Goal: Task Accomplishment & Management: Use online tool/utility

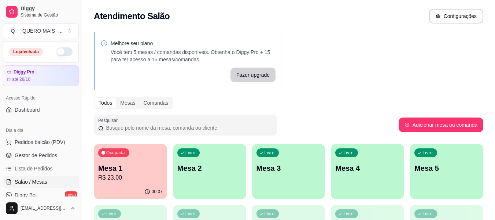
click at [221, 175] on div "Livre Mesa 2" at bounding box center [209, 167] width 73 height 46
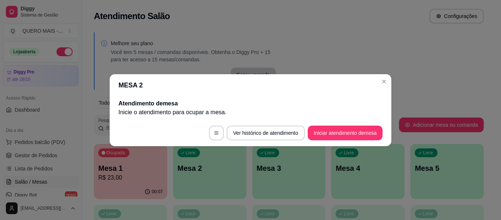
click at [326, 131] on button "Iniciar atendimento de mesa" at bounding box center [344, 132] width 75 height 15
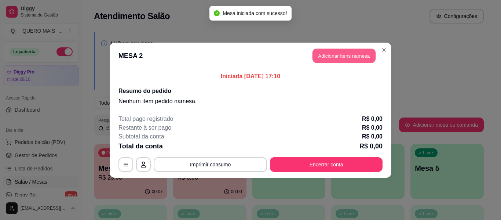
click at [347, 59] on button "Adicionar itens na mesa" at bounding box center [343, 55] width 63 height 14
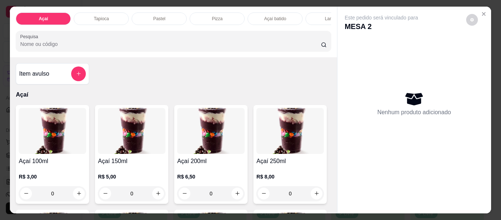
click at [235, 193] on div "0" at bounding box center [210, 193] width 67 height 15
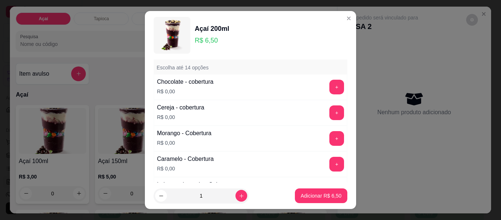
scroll to position [635, 0]
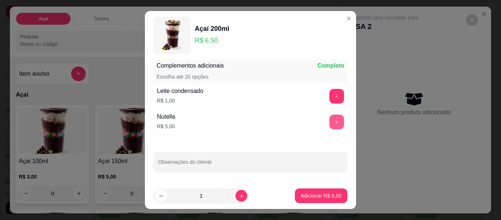
click at [329, 120] on button "+" at bounding box center [336, 121] width 15 height 15
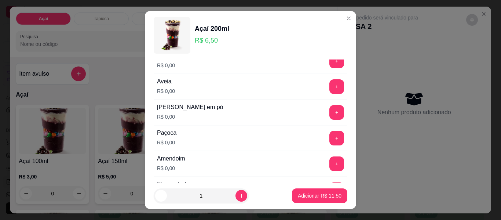
scroll to position [0, 0]
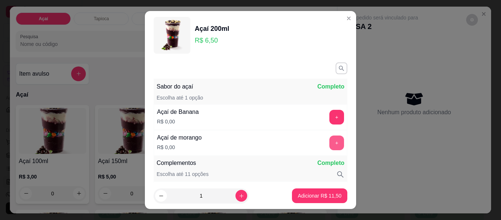
click at [329, 140] on button "+" at bounding box center [336, 142] width 15 height 15
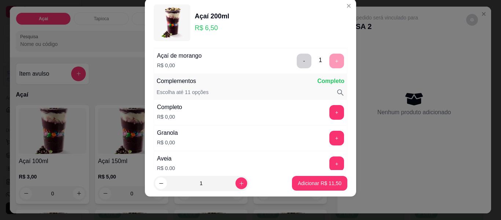
scroll to position [96, 0]
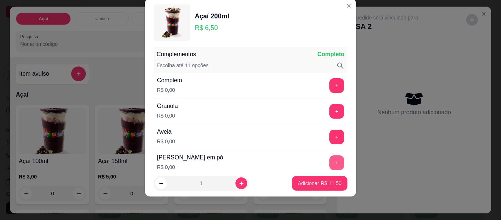
click at [329, 159] on button "+" at bounding box center [336, 162] width 15 height 15
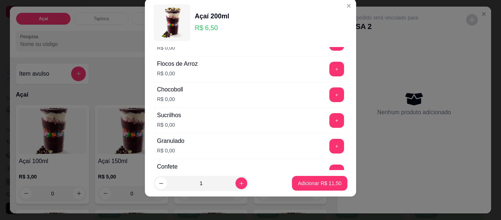
scroll to position [279, 0]
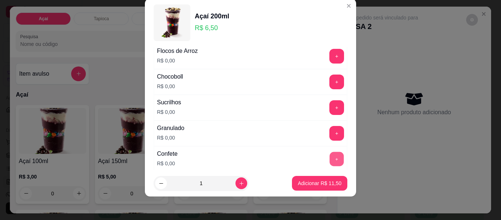
click at [329, 158] on button "+" at bounding box center [336, 159] width 14 height 14
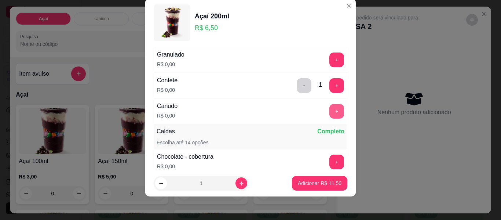
click at [329, 115] on button "+" at bounding box center [336, 111] width 15 height 15
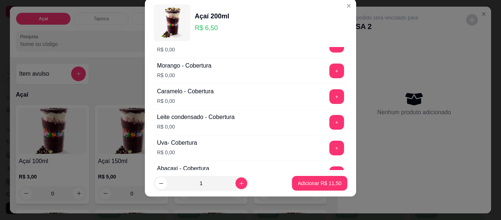
scroll to position [463, 0]
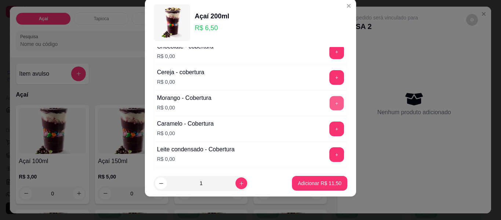
click at [329, 103] on button "+" at bounding box center [336, 103] width 14 height 14
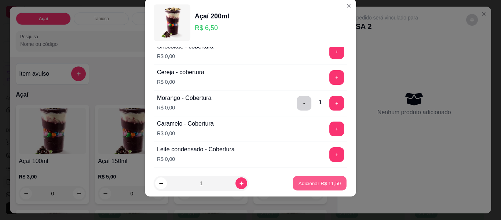
click at [303, 184] on p "Adicionar R$ 11,50" at bounding box center [319, 182] width 43 height 7
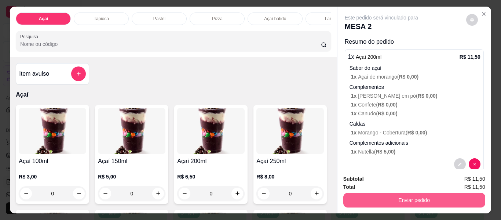
click at [403, 194] on button "Enviar pedido" at bounding box center [414, 199] width 142 height 15
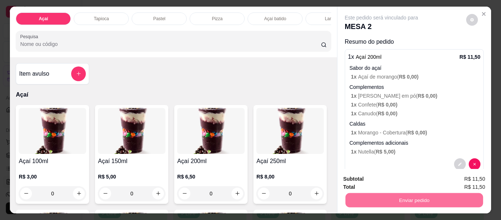
click at [464, 177] on button "Enviar pedido" at bounding box center [465, 179] width 41 height 14
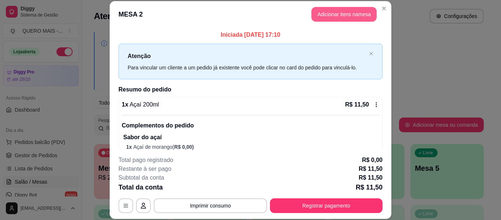
click at [330, 12] on button "Adicionar itens na mesa" at bounding box center [343, 14] width 65 height 15
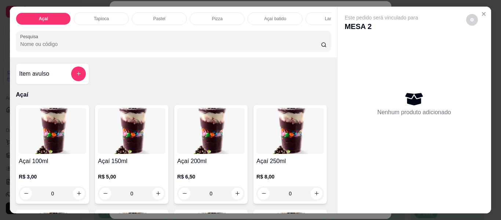
scroll to position [147, 0]
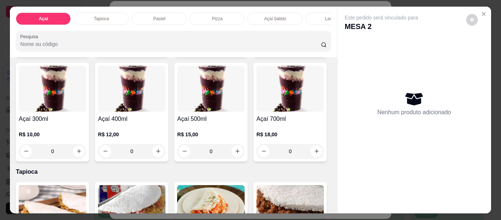
click at [86, 152] on div "0" at bounding box center [52, 151] width 67 height 15
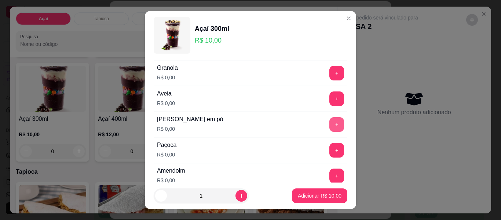
click at [329, 126] on button "+" at bounding box center [336, 124] width 15 height 15
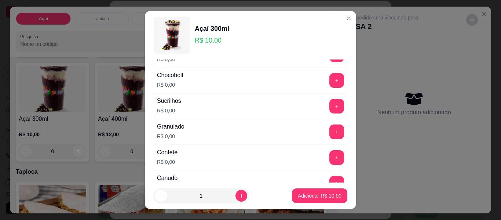
scroll to position [330, 0]
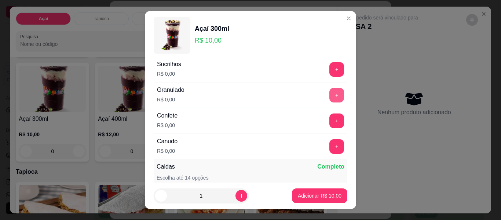
click at [329, 94] on button "+" at bounding box center [336, 95] width 15 height 15
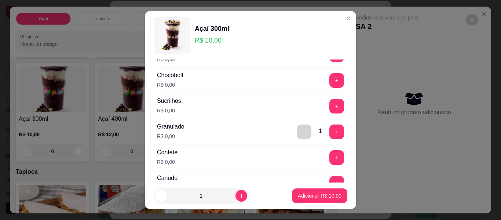
click at [329, 80] on button "+" at bounding box center [336, 80] width 15 height 15
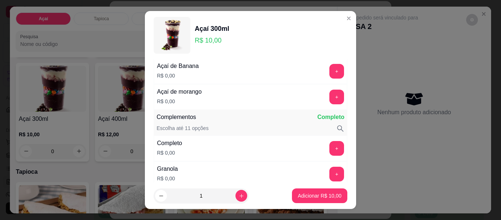
scroll to position [0, 0]
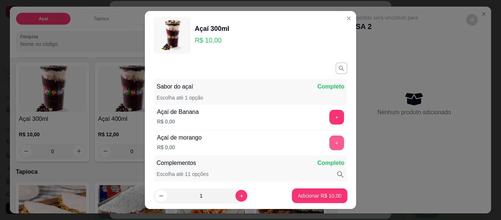
click at [329, 140] on button "+" at bounding box center [336, 142] width 15 height 15
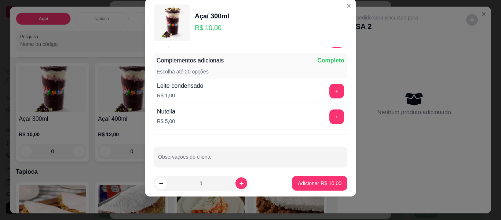
scroll to position [635, 0]
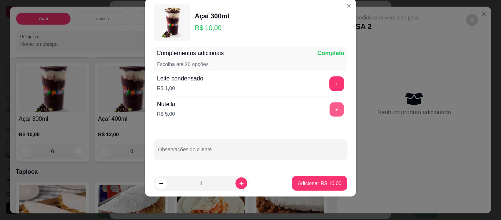
click at [329, 108] on button "+" at bounding box center [336, 109] width 14 height 14
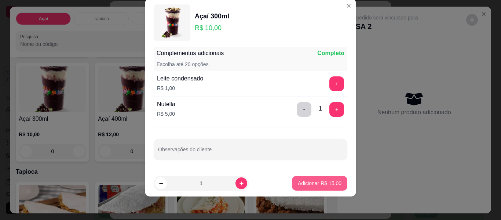
click at [325, 182] on p "Adicionar R$ 15,00" at bounding box center [320, 182] width 44 height 7
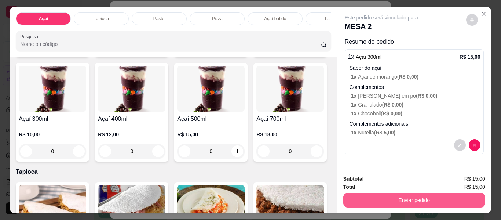
click at [417, 197] on button "Enviar pedido" at bounding box center [414, 199] width 142 height 15
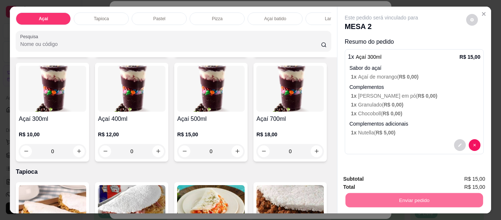
click at [458, 179] on button "Enviar pedido" at bounding box center [465, 179] width 41 height 14
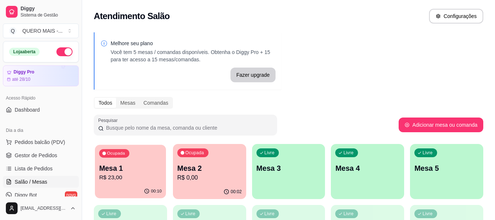
click at [137, 173] on p "R$ 23,00" at bounding box center [130, 177] width 63 height 8
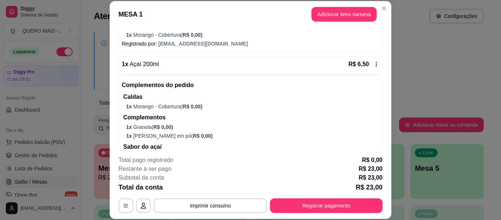
scroll to position [310, 0]
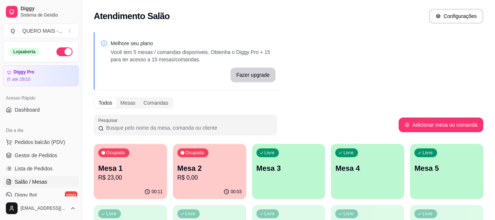
click at [207, 180] on p "R$ 0,00" at bounding box center [209, 177] width 65 height 9
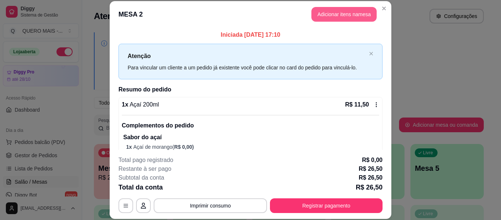
click at [328, 14] on button "Adicionar itens na mesa" at bounding box center [343, 14] width 65 height 15
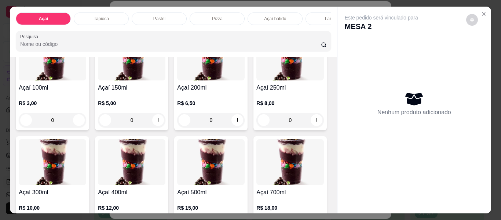
scroll to position [110, 0]
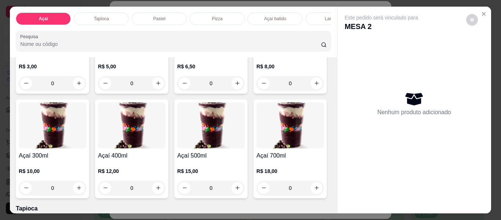
click at [86, 191] on div "0" at bounding box center [52, 187] width 67 height 15
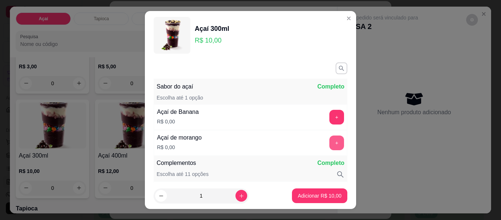
click at [329, 143] on button "+" at bounding box center [336, 142] width 15 height 15
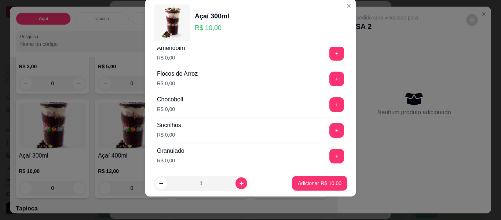
scroll to position [279, 0]
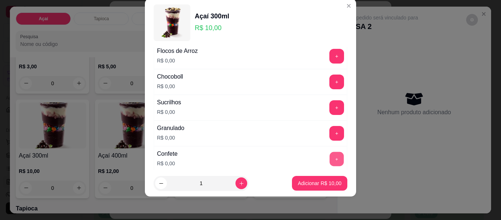
click at [329, 159] on button "+" at bounding box center [336, 159] width 14 height 14
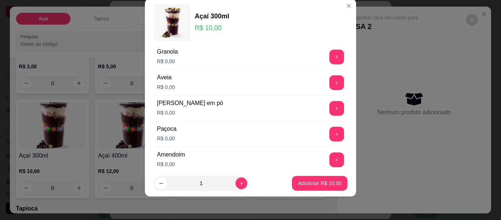
scroll to position [133, 0]
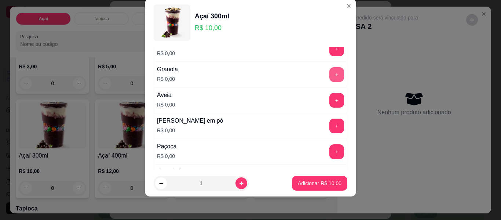
click at [329, 75] on button "+" at bounding box center [336, 74] width 15 height 15
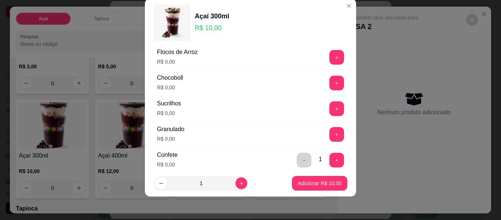
scroll to position [316, 0]
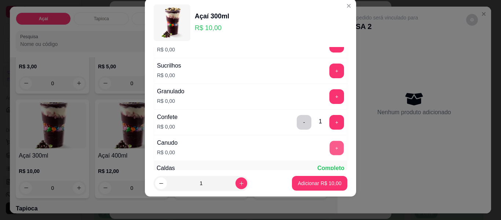
click at [329, 148] on button "+" at bounding box center [336, 148] width 14 height 14
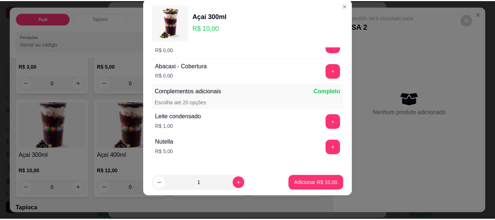
scroll to position [635, 0]
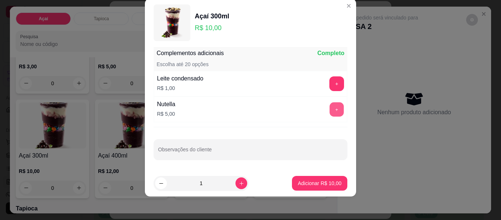
click at [329, 111] on button "+" at bounding box center [336, 109] width 14 height 14
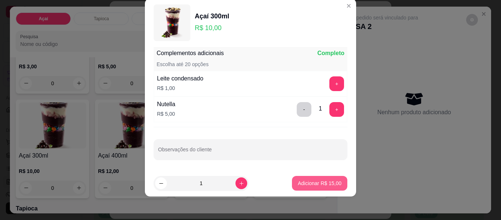
click at [307, 183] on p "Adicionar R$ 15,00" at bounding box center [320, 182] width 44 height 7
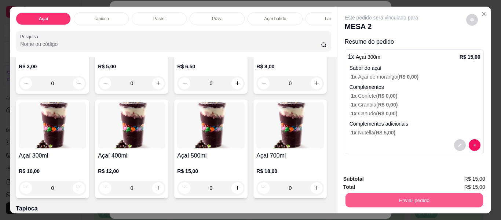
click at [415, 196] on button "Enviar pedido" at bounding box center [413, 200] width 137 height 14
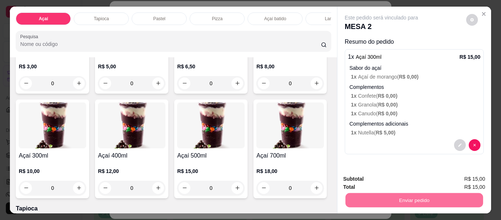
click at [463, 178] on button "Enviar pedido" at bounding box center [465, 179] width 41 height 14
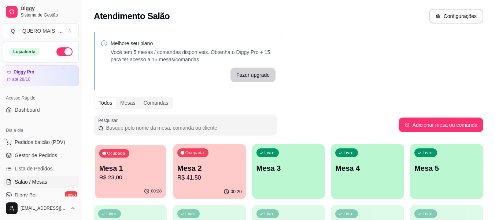
click at [130, 186] on div "00:28" at bounding box center [130, 191] width 71 height 14
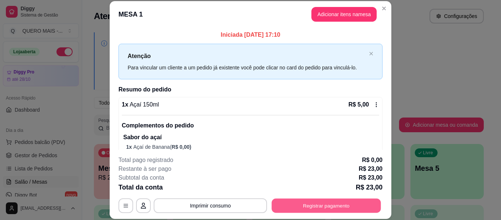
click at [321, 205] on button "Registrar pagamento" at bounding box center [326, 205] width 109 height 14
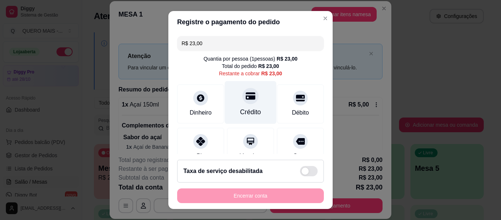
click at [246, 91] on div at bounding box center [250, 96] width 16 height 16
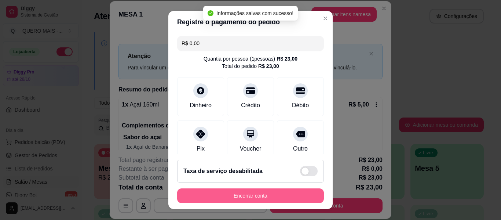
type input "R$ 0,00"
click at [231, 197] on button "Encerrar conta" at bounding box center [250, 195] width 142 height 14
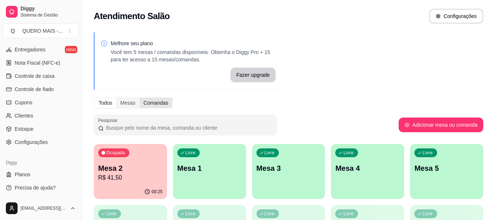
scroll to position [0, 0]
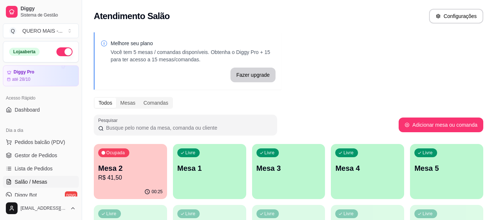
click at [396, 65] on div "Melhore seu plano Você tem 5 mesas / comandas disponíveis. Obtenha o Diggy Pro …" at bounding box center [288, 178] width 413 height 301
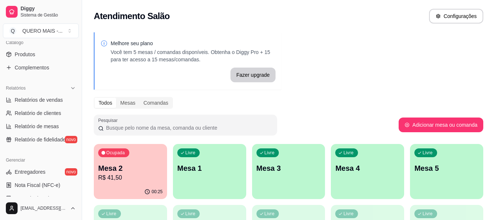
scroll to position [147, 0]
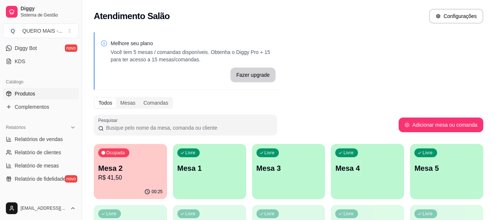
click at [18, 96] on span "Produtos" at bounding box center [25, 93] width 21 height 7
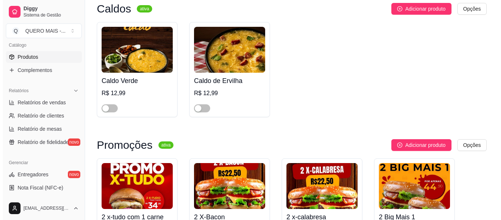
scroll to position [5330, 0]
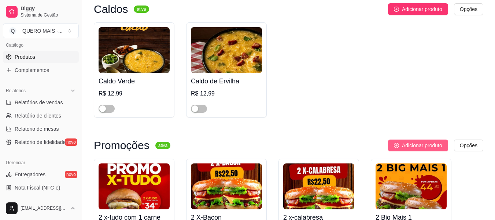
click at [416, 141] on span "Adicionar produto" at bounding box center [422, 145] width 40 height 8
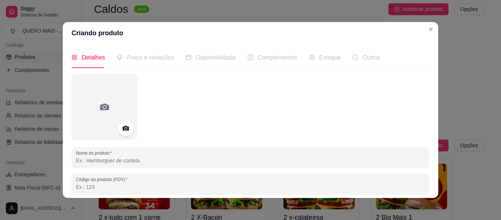
click at [123, 127] on icon at bounding box center [125, 128] width 8 height 8
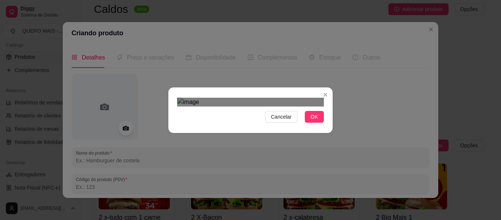
click at [354, 187] on div "Cancelar OK" at bounding box center [250, 110] width 501 height 220
click at [159, 199] on div "Cancelar OK" at bounding box center [250, 110] width 501 height 220
click at [310, 121] on span "OK" at bounding box center [313, 117] width 7 height 8
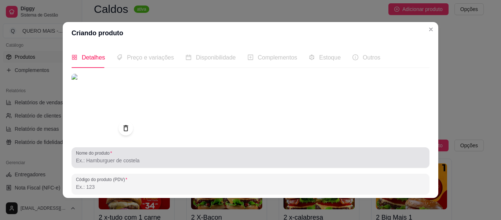
click at [134, 164] on div at bounding box center [250, 157] width 349 height 15
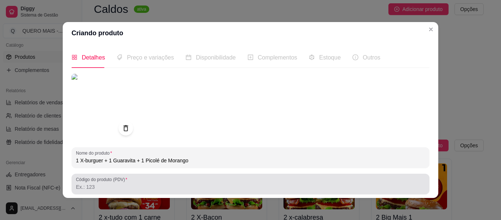
scroll to position [73, 0]
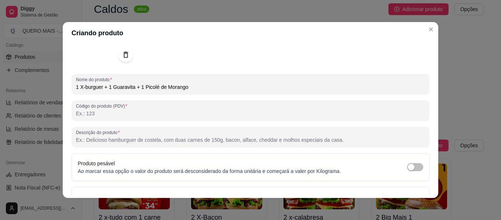
drag, startPoint x: 191, startPoint y: 88, endPoint x: 59, endPoint y: 117, distance: 135.4
click at [59, 117] on div "Criando produto Detalhes Preço e variações Disponibilidade Complementos Estoque…" at bounding box center [250, 110] width 501 height 220
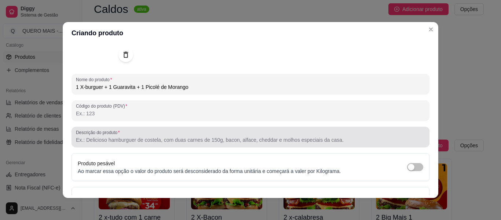
type input "1 X-burguer + 1 Guaravita + 1 Picolé de Morango"
click at [108, 142] on input "Descrição do produto" at bounding box center [250, 139] width 349 height 7
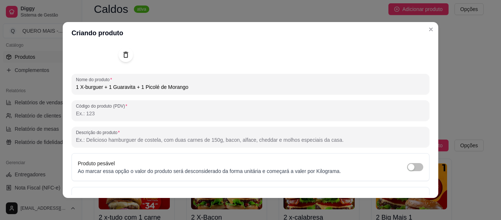
paste input "1 X-burguer + 1 Guaravita + 1 Picolé de Morango"
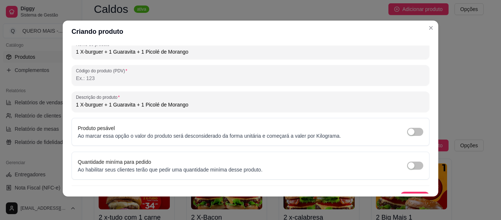
scroll to position [120, 0]
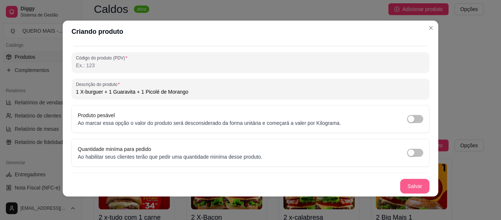
type input "1 X-burguer + 1 Guaravita + 1 Picolé de Morango"
click at [400, 184] on button "Salvar" at bounding box center [414, 186] width 29 height 14
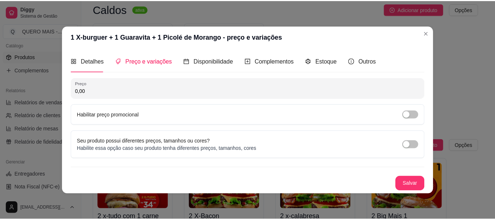
scroll to position [0, 0]
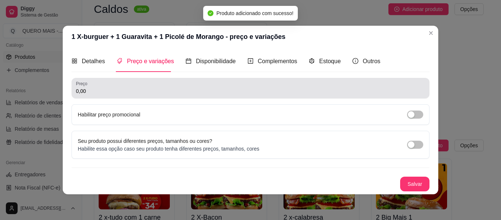
click at [96, 92] on input "0,00" at bounding box center [250, 90] width 349 height 7
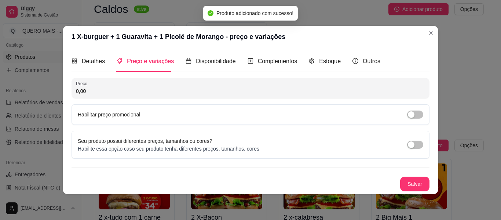
click at [96, 92] on input "0,00" at bounding box center [250, 90] width 349 height 7
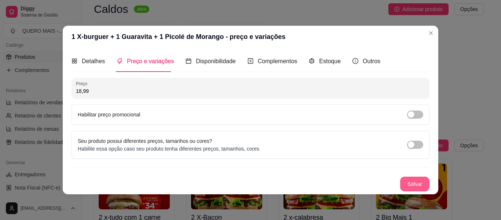
type input "18,99"
click at [411, 183] on button "Salvar" at bounding box center [414, 183] width 29 height 15
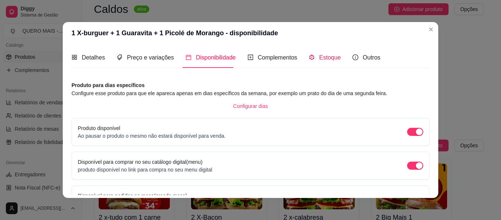
click at [319, 56] on span "Estoque" at bounding box center [330, 57] width 22 height 6
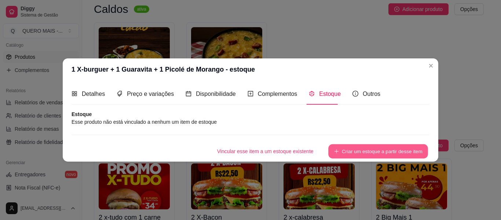
click at [346, 152] on button "Criar um estoque a partir desse item" at bounding box center [378, 151] width 100 height 14
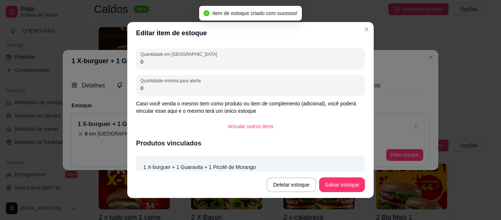
click at [144, 61] on input "0" at bounding box center [250, 61] width 220 height 7
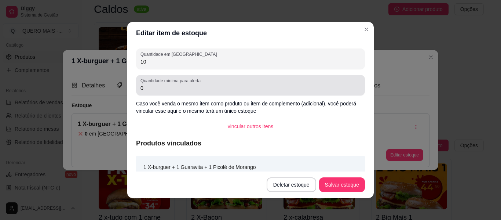
type input "10"
click at [159, 92] on div "0" at bounding box center [250, 85] width 220 height 15
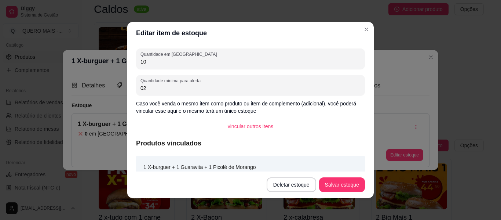
type input "0"
type input "2"
click at [343, 189] on button "Salvar estoque" at bounding box center [342, 184] width 46 height 15
click at [331, 187] on button "Salvar estoque" at bounding box center [342, 184] width 46 height 15
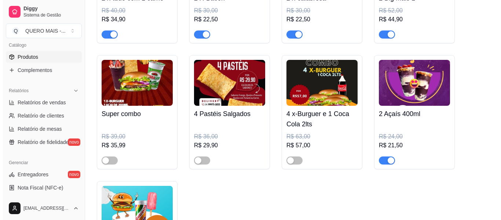
scroll to position [5550, 0]
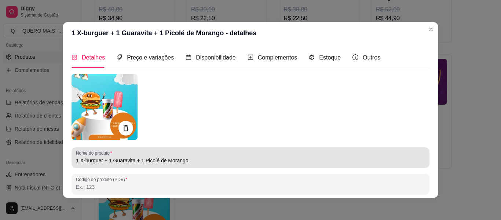
click at [86, 161] on input "1 X-burguer + 1 Guaravita + 1 Picolé de Morango" at bounding box center [250, 159] width 349 height 7
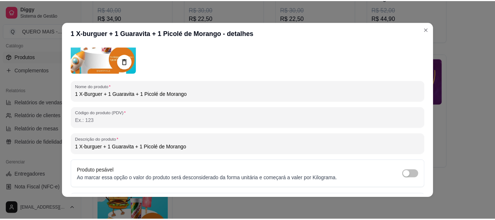
scroll to position [120, 0]
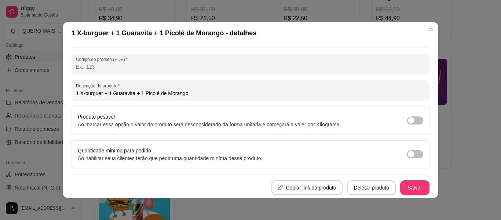
type input "1 X-Burguer + 1 Guaravita + 1 Picolé de Morango"
click at [400, 185] on button "Salvar" at bounding box center [414, 187] width 29 height 14
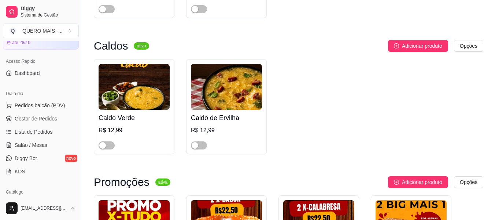
scroll to position [0, 0]
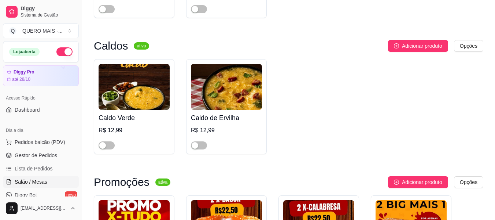
click at [32, 180] on span "Salão / Mesas" at bounding box center [31, 181] width 33 height 7
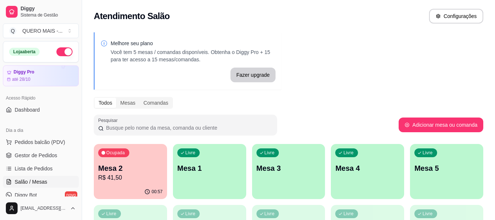
click at [227, 191] on div "button" at bounding box center [209, 194] width 73 height 9
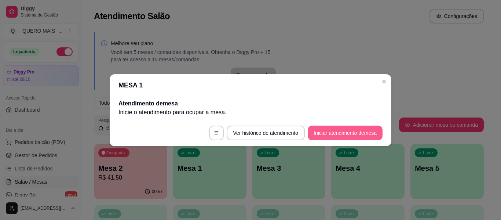
click at [352, 135] on button "Iniciar atendimento de mesa" at bounding box center [344, 132] width 75 height 15
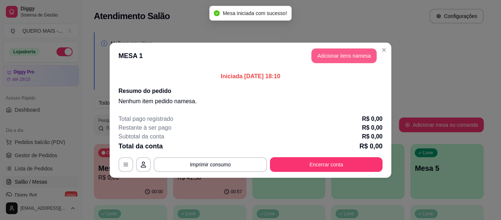
click at [339, 56] on button "Adicionar itens na mesa" at bounding box center [343, 55] width 65 height 15
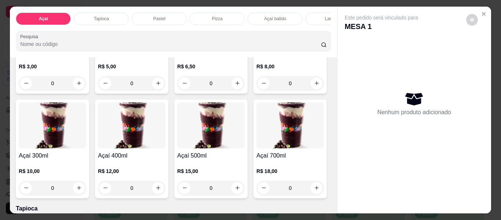
scroll to position [147, 0]
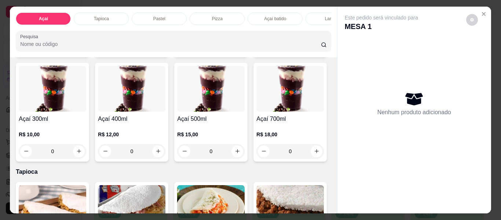
click at [256, 54] on div "0" at bounding box center [289, 46] width 67 height 15
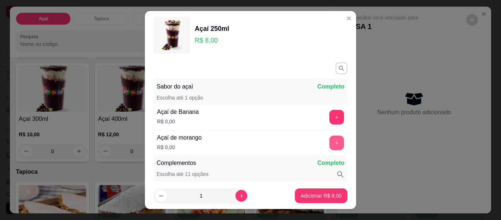
click at [329, 141] on button "+" at bounding box center [336, 142] width 15 height 15
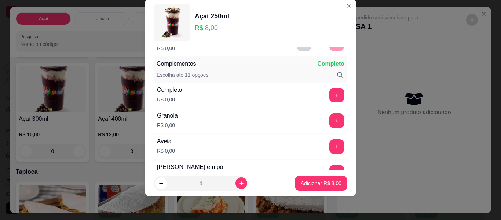
scroll to position [96, 0]
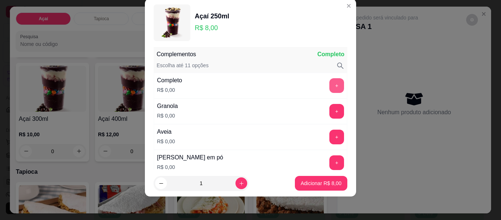
click at [329, 88] on button "+" at bounding box center [336, 85] width 15 height 15
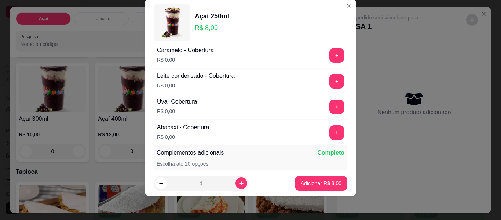
scroll to position [635, 0]
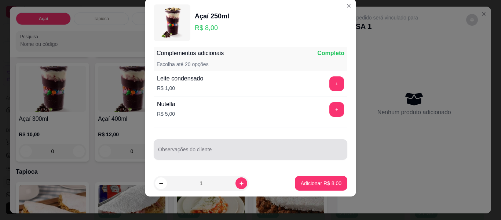
click at [273, 151] on input "Observações do cliente" at bounding box center [250, 151] width 185 height 7
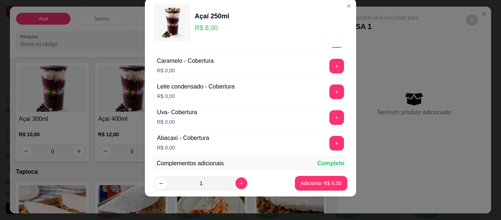
scroll to position [415, 0]
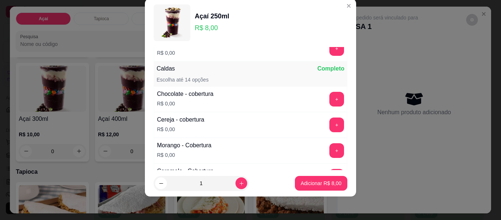
type input "sem chocoboll e sem granola"
click at [333, 100] on div "+" at bounding box center [336, 99] width 21 height 15
click at [329, 99] on button "+" at bounding box center [336, 99] width 15 height 15
click at [313, 188] on button "Adicionar R$ 8,00" at bounding box center [320, 183] width 51 height 14
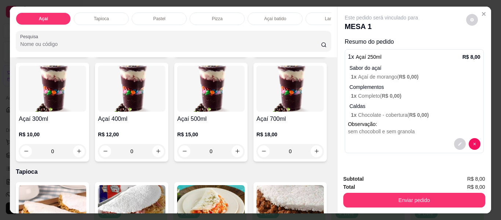
click at [256, 54] on div "0" at bounding box center [289, 46] width 67 height 15
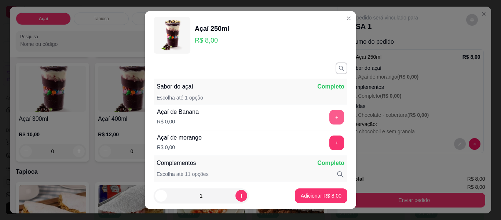
click at [329, 115] on button "+" at bounding box center [336, 117] width 15 height 15
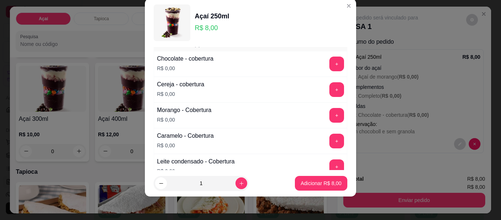
scroll to position [463, 0]
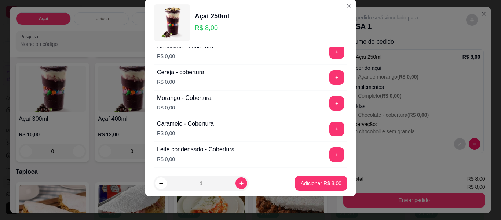
click at [329, 110] on button "+" at bounding box center [336, 103] width 15 height 15
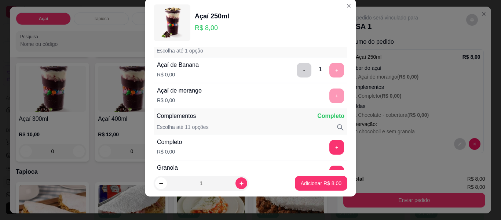
scroll to position [73, 0]
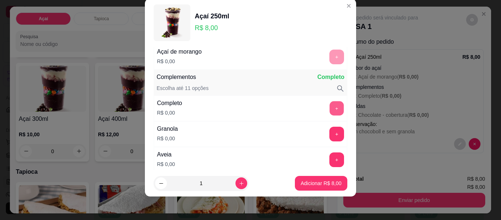
click at [329, 106] on button "+" at bounding box center [336, 108] width 14 height 14
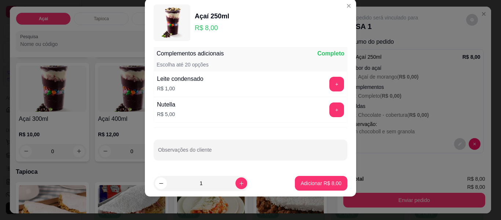
scroll to position [635, 0]
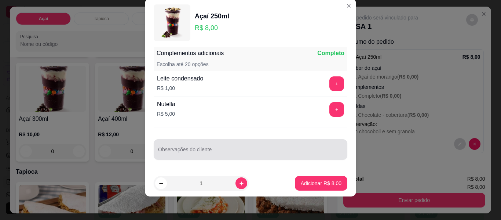
click at [262, 155] on input "Observações do cliente" at bounding box center [250, 151] width 185 height 7
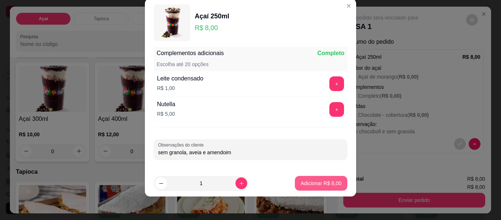
type input "sem granola, aveia e amendoim"
click at [307, 181] on p "Adicionar R$ 8,00" at bounding box center [321, 182] width 40 height 7
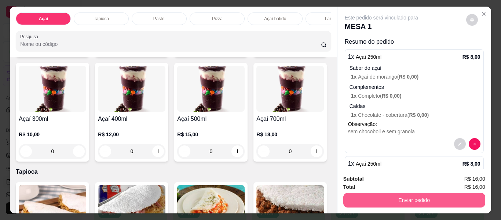
click at [436, 195] on button "Enviar pedido" at bounding box center [414, 199] width 142 height 15
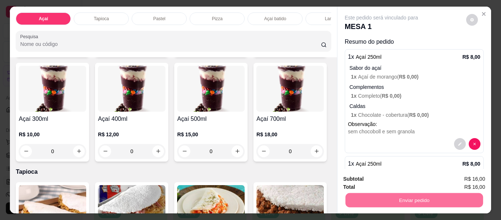
click at [469, 179] on button "Enviar pedido" at bounding box center [465, 179] width 41 height 14
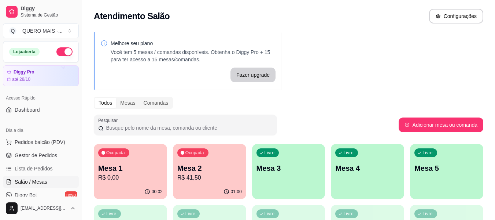
click at [295, 185] on div "Livre Mesa 3" at bounding box center [288, 167] width 73 height 46
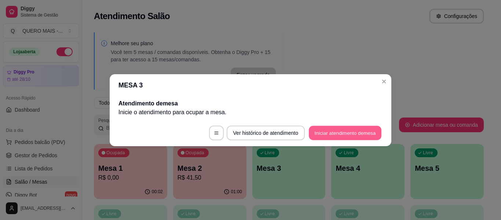
click at [344, 136] on button "Iniciar atendimento de mesa" at bounding box center [345, 132] width 73 height 14
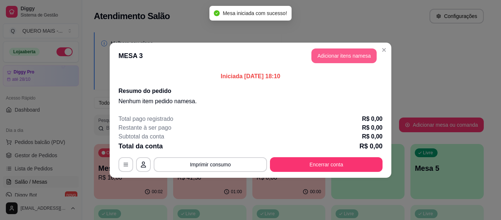
click at [354, 58] on button "Adicionar itens na mesa" at bounding box center [343, 55] width 65 height 15
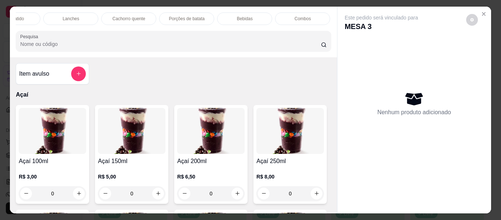
scroll to position [0, 276]
click at [56, 16] on p "Lanches" at bounding box center [57, 19] width 16 height 6
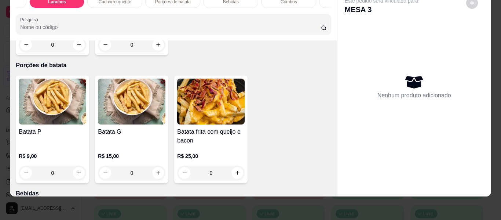
scroll to position [1397, 0]
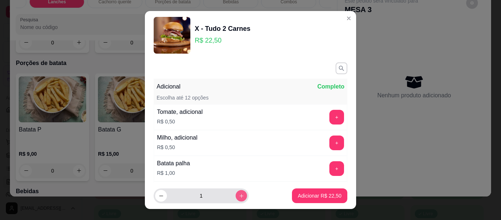
click at [239, 193] on icon "increase-product-quantity" at bounding box center [241, 195] width 5 height 5
type input "4"
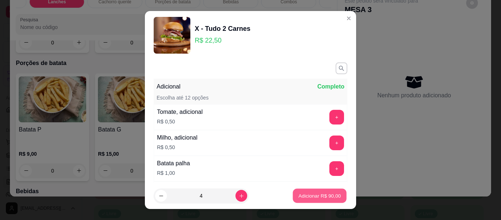
click at [310, 197] on p "Adicionar R$ 90,00" at bounding box center [319, 195] width 43 height 7
type input "4"
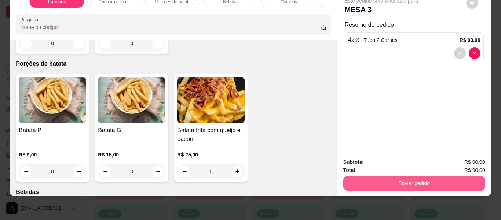
click at [419, 176] on button "Enviar pedido" at bounding box center [414, 183] width 142 height 15
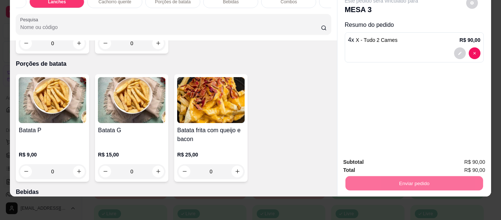
click at [464, 159] on button "Enviar pedido" at bounding box center [466, 159] width 40 height 14
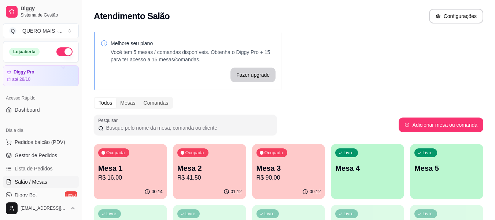
click at [139, 186] on div "00:14" at bounding box center [130, 191] width 73 height 14
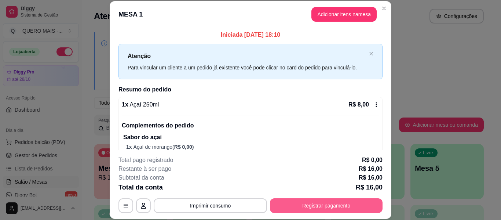
click at [289, 203] on button "Registrar pagamento" at bounding box center [326, 205] width 113 height 15
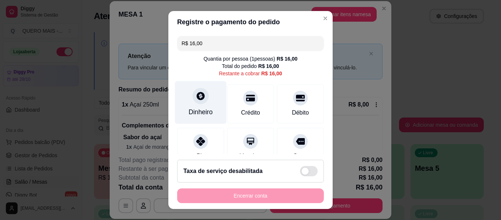
click at [199, 104] on div "Dinheiro" at bounding box center [201, 102] width 52 height 43
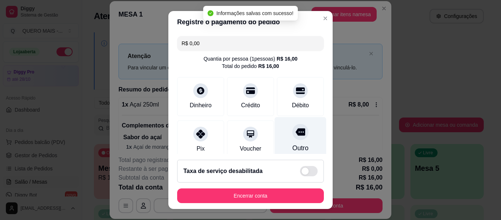
type input "R$ 0,00"
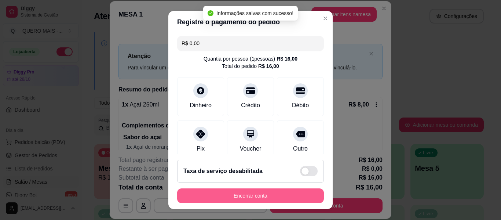
click at [263, 196] on button "Encerrar conta" at bounding box center [250, 195] width 147 height 15
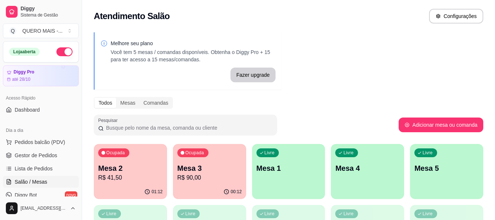
click at [126, 191] on div "01:12" at bounding box center [130, 191] width 73 height 14
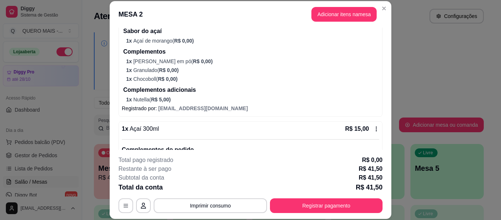
scroll to position [330, 0]
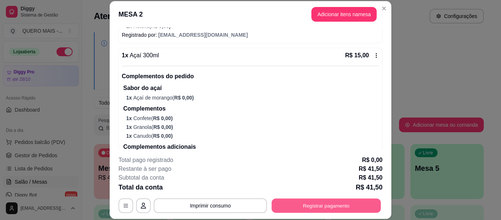
click at [311, 206] on button "Registrar pagamento" at bounding box center [326, 205] width 109 height 14
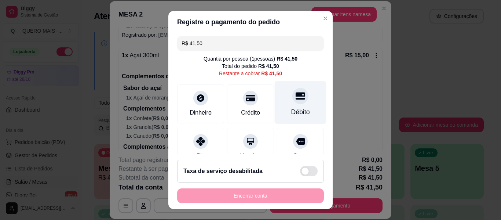
click at [292, 104] on div at bounding box center [300, 96] width 16 height 16
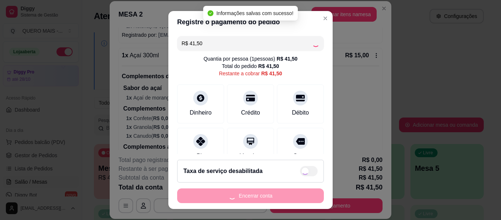
type input "R$ 0,00"
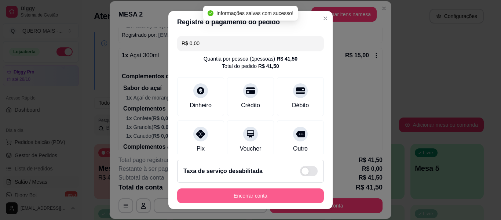
click at [266, 198] on button "Encerrar conta" at bounding box center [250, 195] width 147 height 15
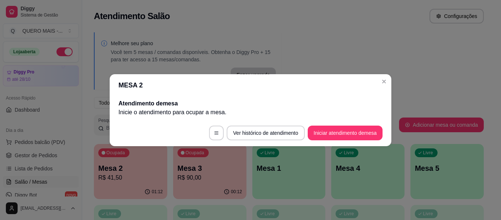
scroll to position [0, 0]
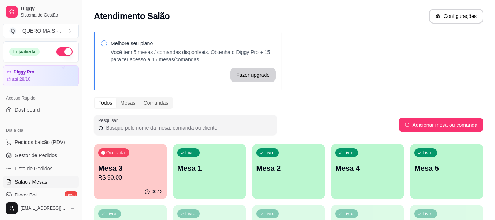
click at [121, 184] on div "Ocupada Mesa 3 R$ 90,00" at bounding box center [130, 164] width 73 height 41
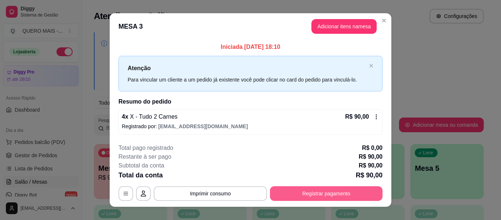
click at [327, 189] on button "Registrar pagamento" at bounding box center [326, 193] width 113 height 15
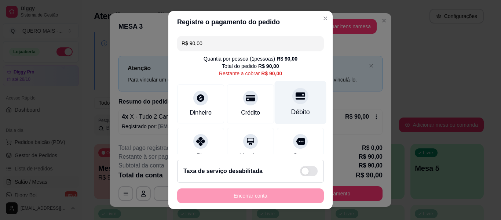
click at [282, 102] on div "Débito" at bounding box center [301, 102] width 52 height 43
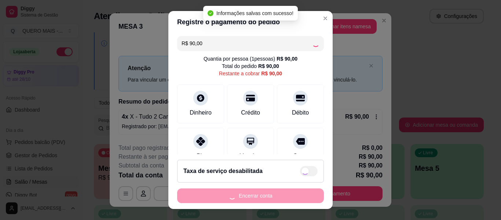
type input "R$ 0,00"
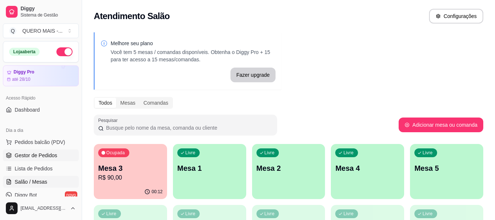
click at [29, 160] on link "Gestor de Pedidos" at bounding box center [41, 155] width 76 height 12
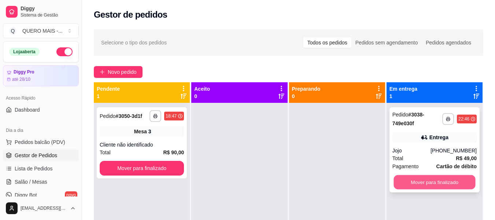
click at [425, 180] on button "Mover para finalizado" at bounding box center [435, 182] width 82 height 14
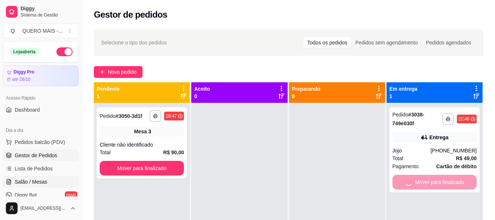
click at [34, 183] on span "Salão / Mesas" at bounding box center [31, 181] width 33 height 7
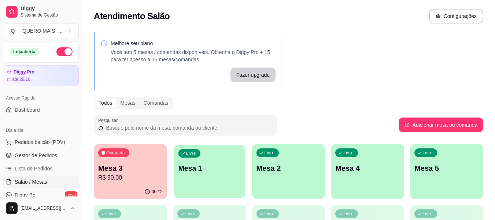
click at [212, 181] on div "Livre Mesa 1" at bounding box center [209, 166] width 71 height 45
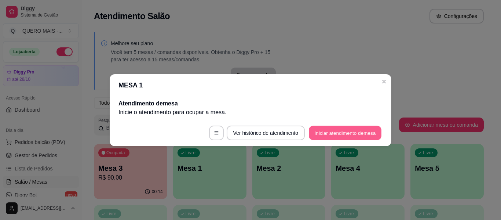
click at [328, 129] on button "Iniciar atendimento de mesa" at bounding box center [345, 132] width 73 height 14
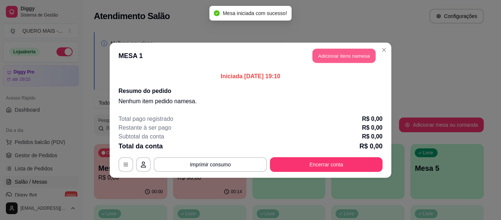
click at [339, 59] on button "Adicionar itens na mesa" at bounding box center [343, 55] width 63 height 14
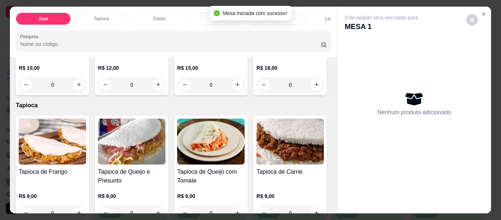
scroll to position [220, 0]
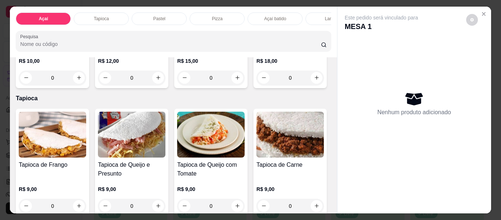
click at [177, 85] on div "0" at bounding box center [210, 77] width 67 height 15
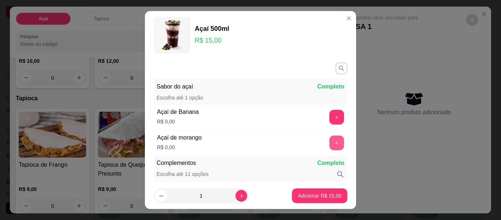
click at [329, 142] on button "+" at bounding box center [336, 142] width 15 height 15
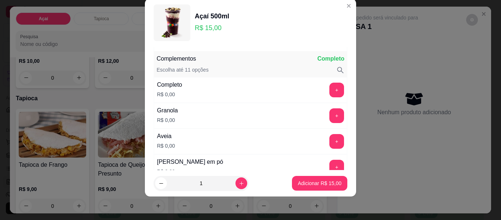
scroll to position [96, 0]
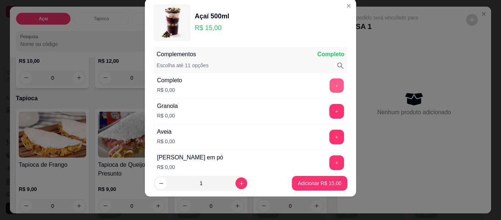
click at [329, 83] on button "+" at bounding box center [336, 85] width 14 height 14
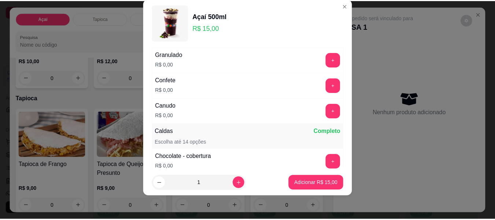
scroll to position [499, 0]
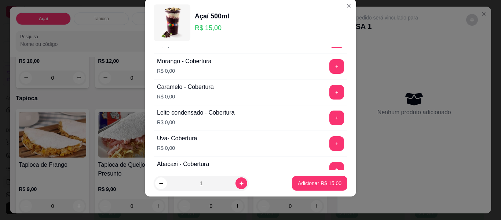
click at [329, 72] on button "+" at bounding box center [336, 66] width 15 height 15
click at [302, 183] on p "Adicionar R$ 15,00" at bounding box center [319, 182] width 43 height 7
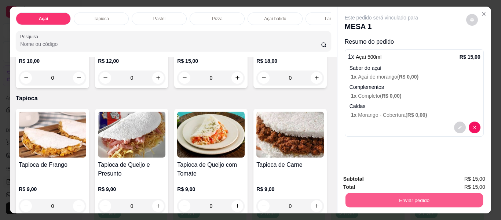
click at [441, 196] on button "Enviar pedido" at bounding box center [413, 200] width 137 height 14
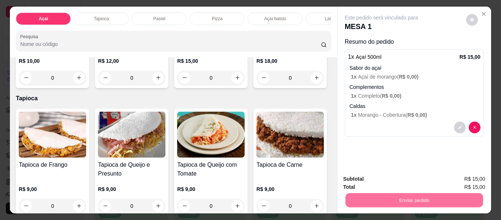
click at [453, 178] on button "Enviar pedido" at bounding box center [465, 179] width 41 height 14
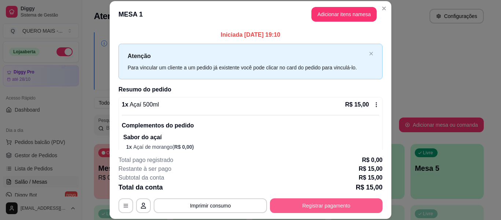
click at [308, 206] on button "Registrar pagamento" at bounding box center [326, 205] width 113 height 15
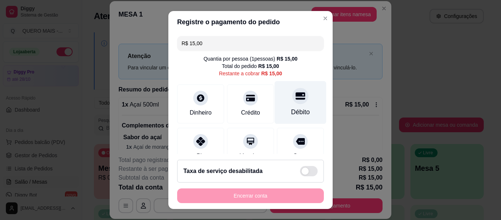
click at [295, 96] on icon at bounding box center [300, 95] width 10 height 7
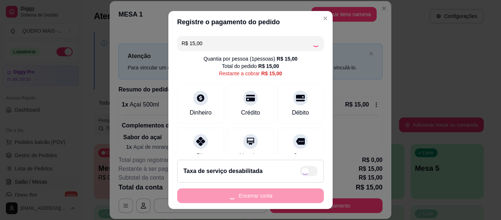
type input "R$ 0,00"
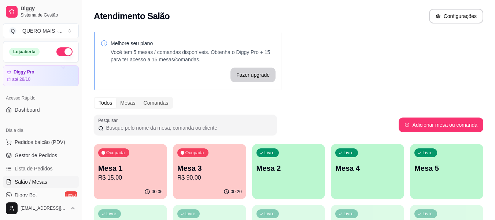
click at [125, 185] on div "00:06" at bounding box center [130, 191] width 73 height 14
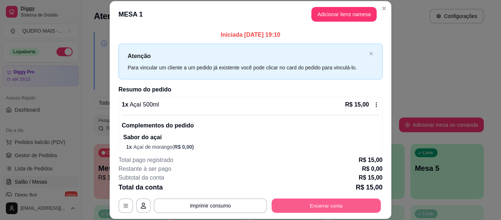
click at [312, 204] on button "Encerrar conta" at bounding box center [326, 205] width 109 height 14
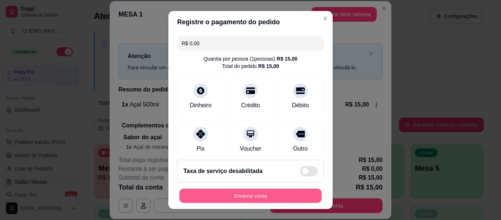
click at [301, 199] on button "Encerrar conta" at bounding box center [250, 195] width 142 height 14
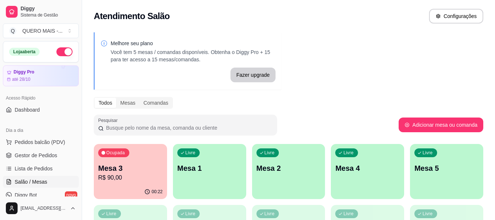
click at [130, 189] on div "00:22" at bounding box center [130, 191] width 73 height 14
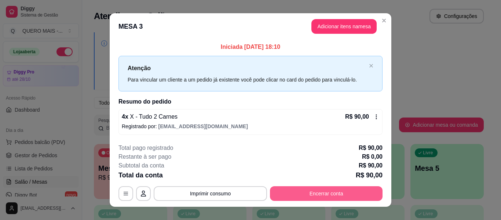
click at [320, 194] on button "Encerrar conta" at bounding box center [326, 193] width 113 height 15
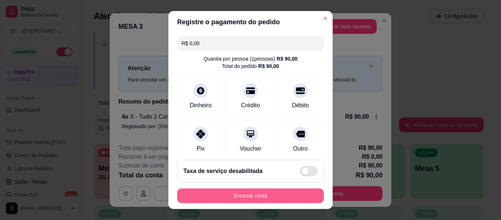
click at [283, 202] on button "Encerrar conta" at bounding box center [250, 195] width 147 height 15
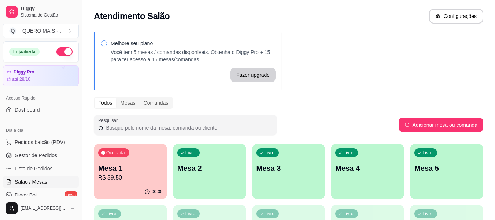
scroll to position [130, 0]
